Goal: Download file/media

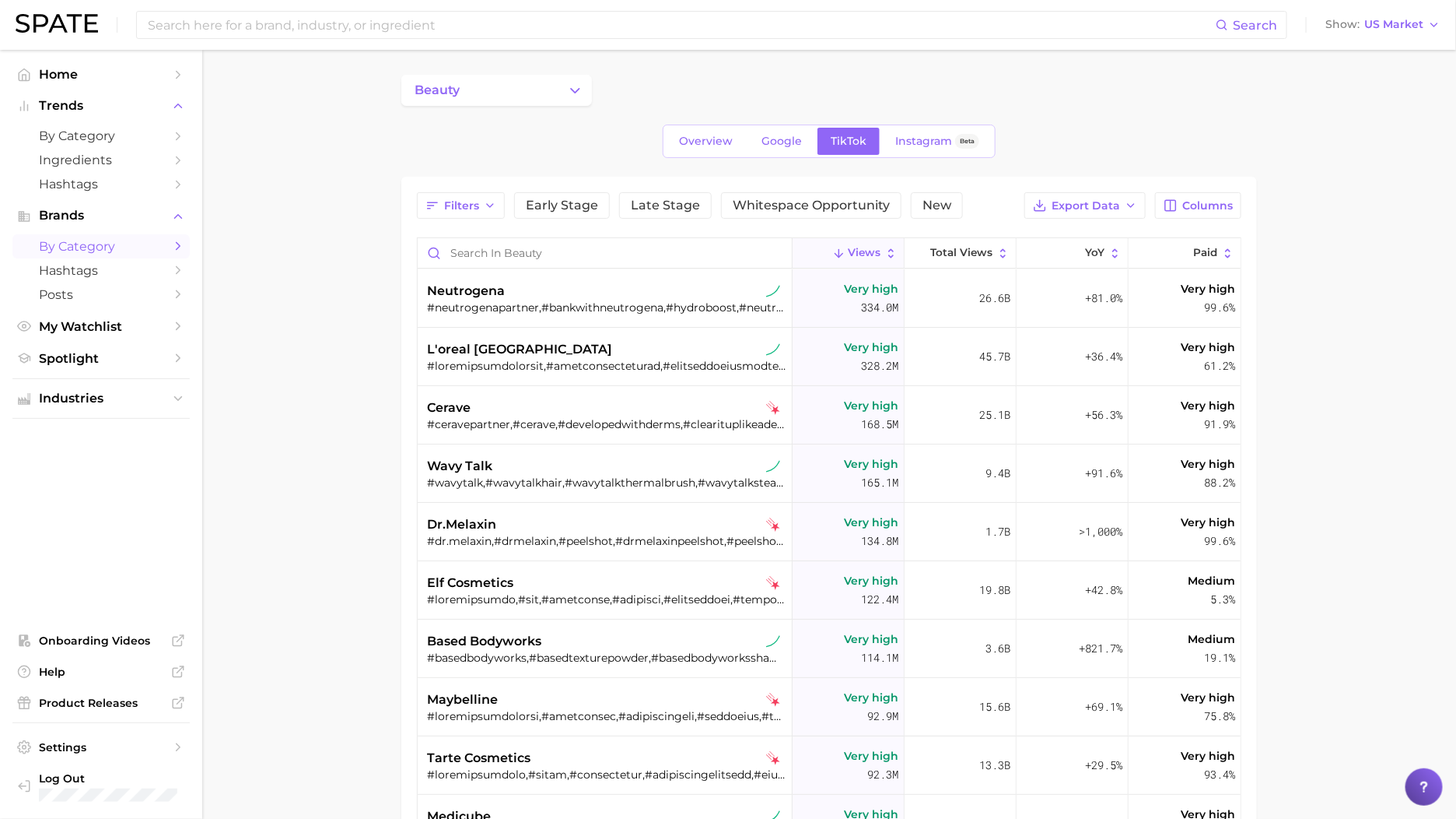
click at [1085, 132] on div "Overview Google TikTok Instagram Beta" at bounding box center [829, 141] width 856 height 33
click at [1185, 202] on span "Columns" at bounding box center [1207, 206] width 51 height 13
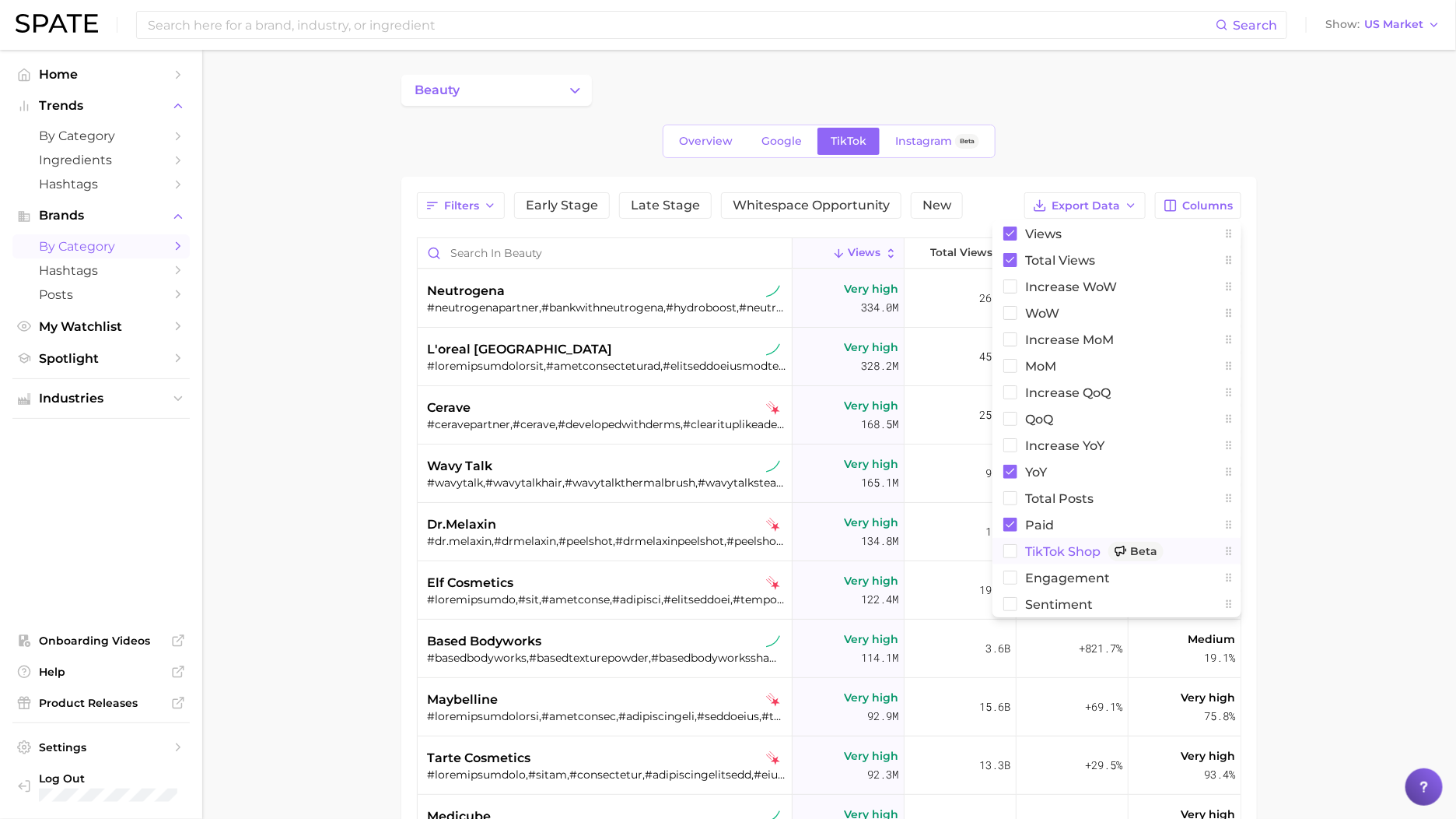
click at [1044, 551] on span "TikTok Shop Beta" at bounding box center [1094, 551] width 139 height 19
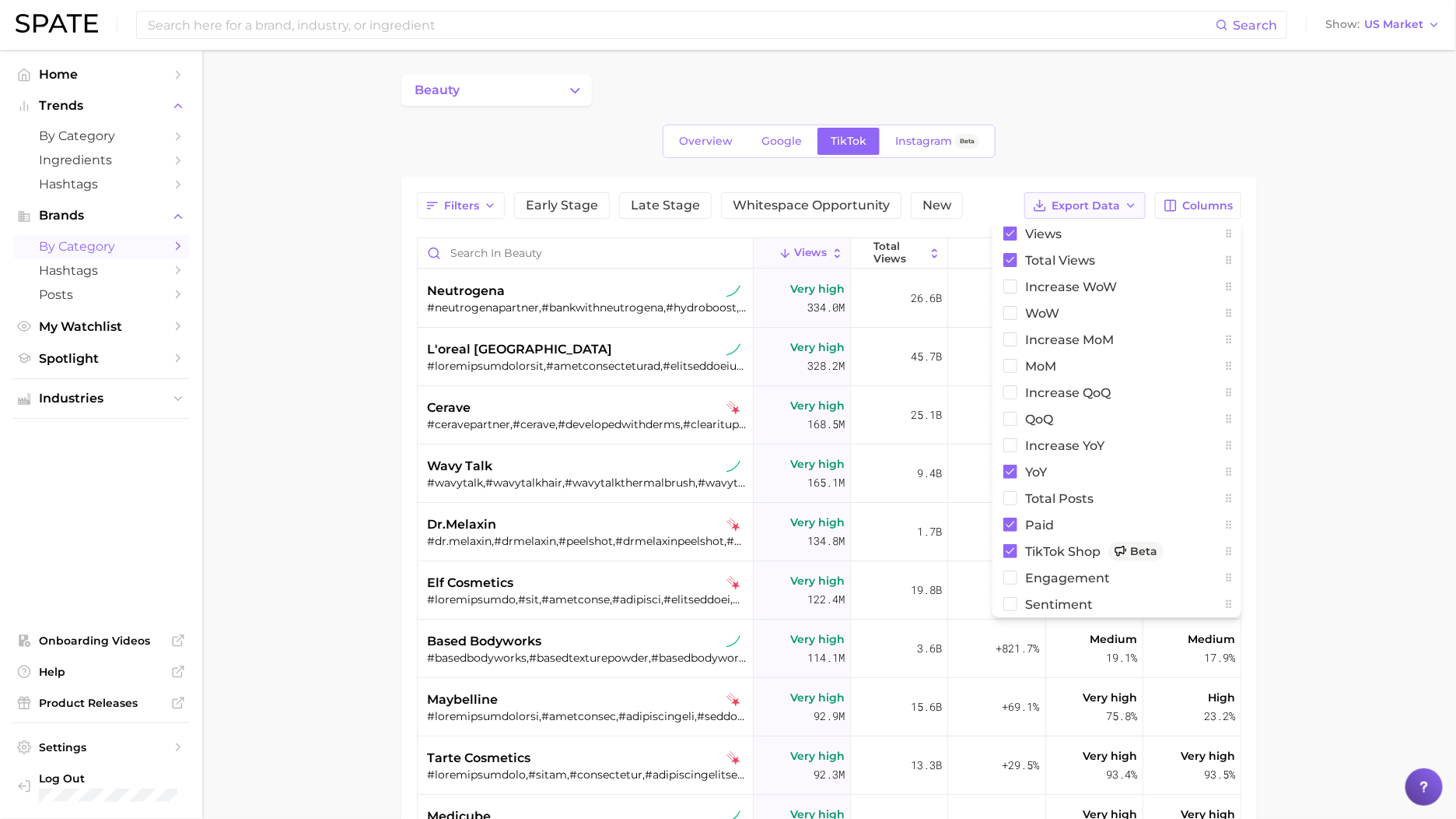
click at [1092, 212] on button "Export Data" at bounding box center [1085, 206] width 121 height 27
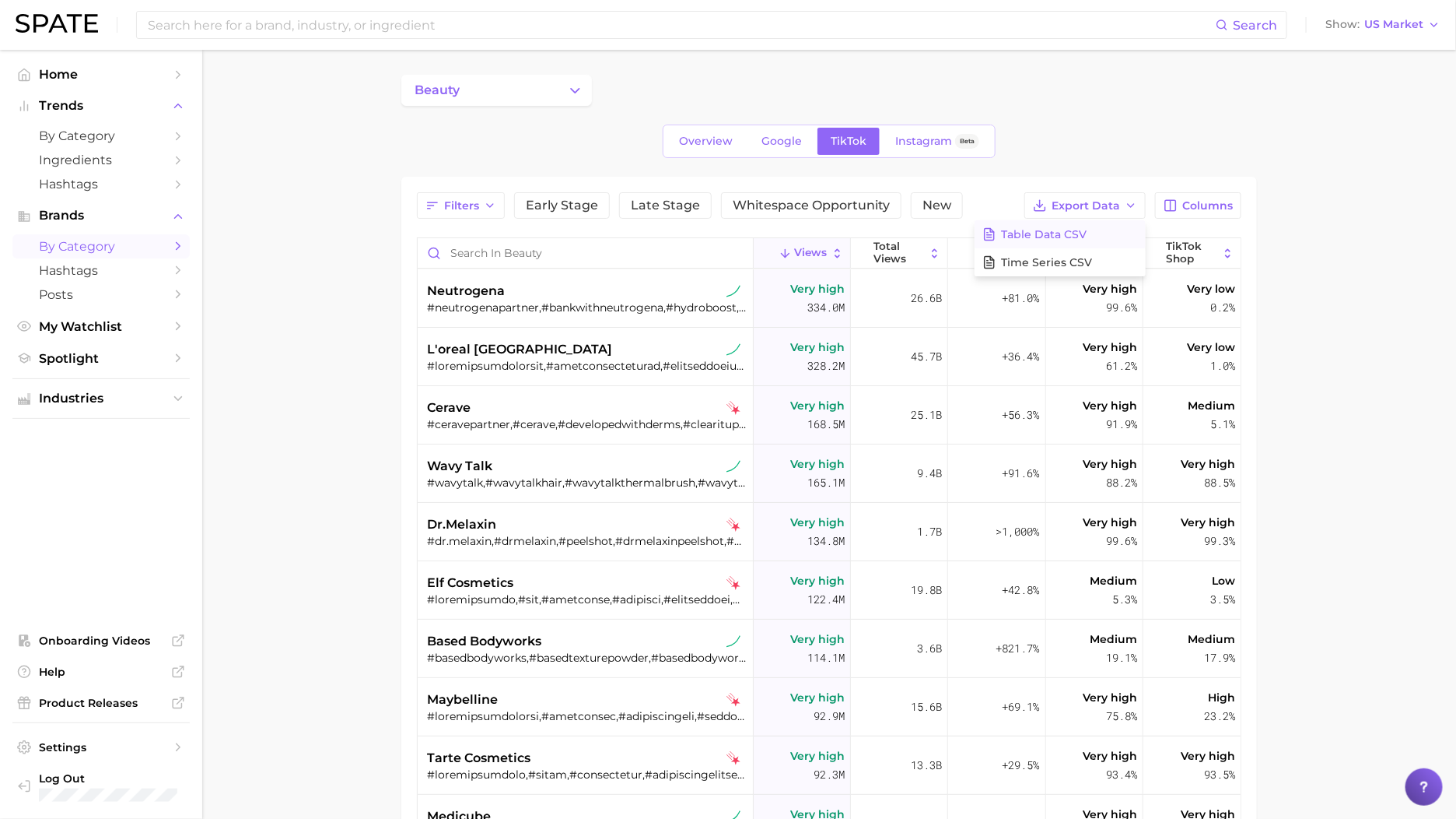
click at [1090, 227] on button "Table Data CSV" at bounding box center [1060, 233] width 171 height 28
click at [1095, 207] on span "Export Data" at bounding box center [1087, 206] width 69 height 13
click at [1062, 237] on span "Table Data CSV" at bounding box center [1044, 234] width 85 height 13
